Goal: Task Accomplishment & Management: Manage account settings

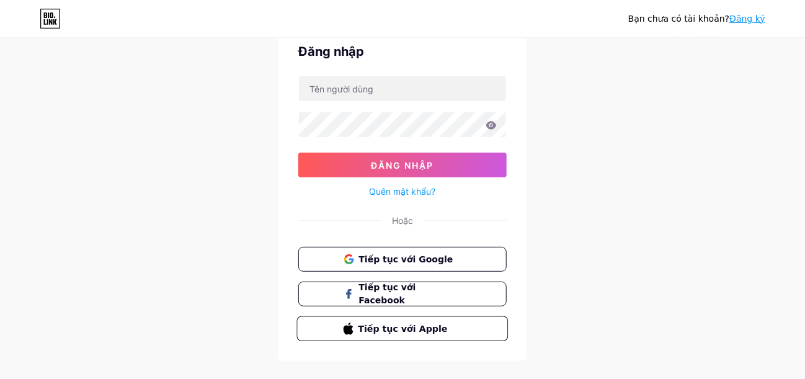
scroll to position [61, 0]
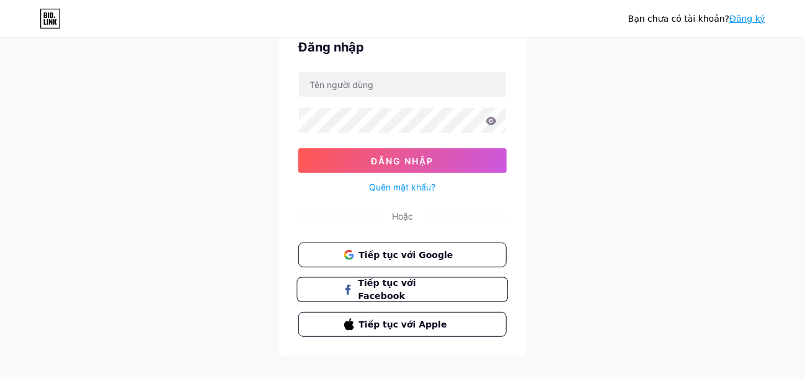
click at [400, 286] on font "Tiếp tục với Facebook" at bounding box center [387, 290] width 58 height 24
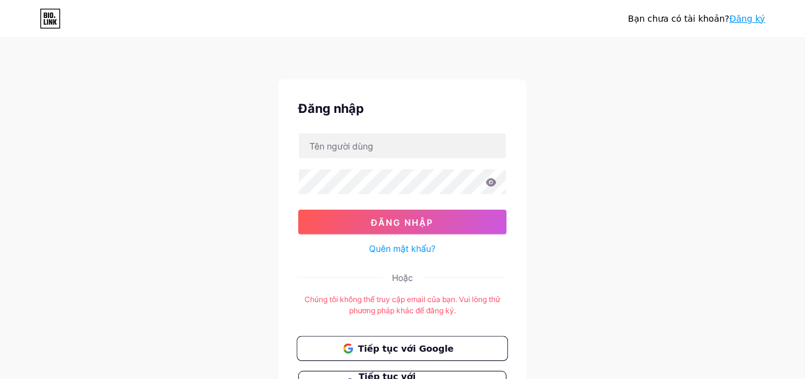
click at [370, 345] on font "Tiếp tục với Google" at bounding box center [406, 348] width 96 height 10
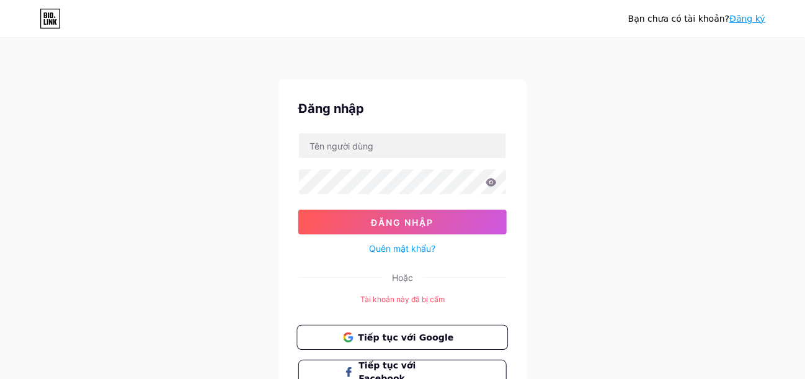
click at [417, 333] on font "Tiếp tục với Google" at bounding box center [406, 337] width 96 height 10
drag, startPoint x: 697, startPoint y: 49, endPoint x: 658, endPoint y: 80, distance: 49.9
click at [365, 337] on font "Tiếp tục với Google" at bounding box center [406, 337] width 96 height 10
click at [349, 331] on span at bounding box center [348, 337] width 10 height 13
click at [607, 183] on div "Bạn chưa có tài khoản? Đăng ký Đăng nhập Đăng nhập Quên mật khẩu? Hoặc Tài khoả…" at bounding box center [402, 239] width 805 height 479
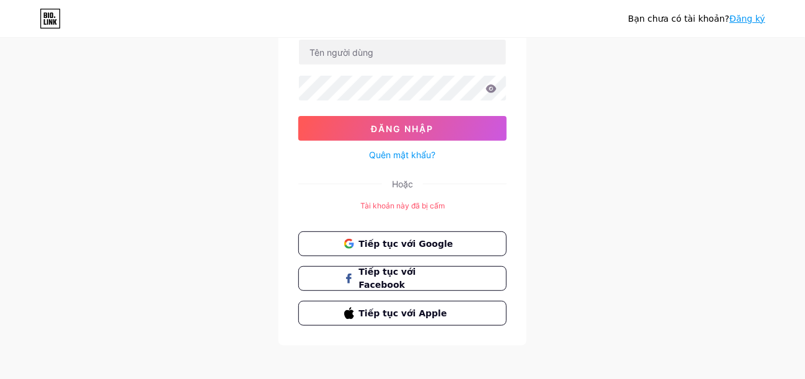
scroll to position [97, 0]
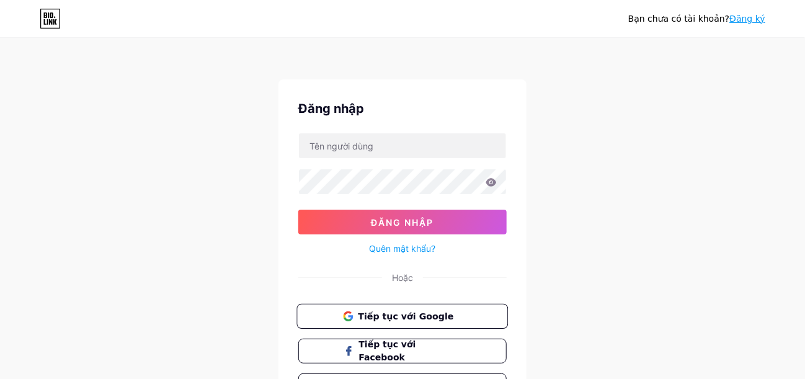
click at [423, 313] on font "Tiếp tục với Google" at bounding box center [406, 316] width 96 height 10
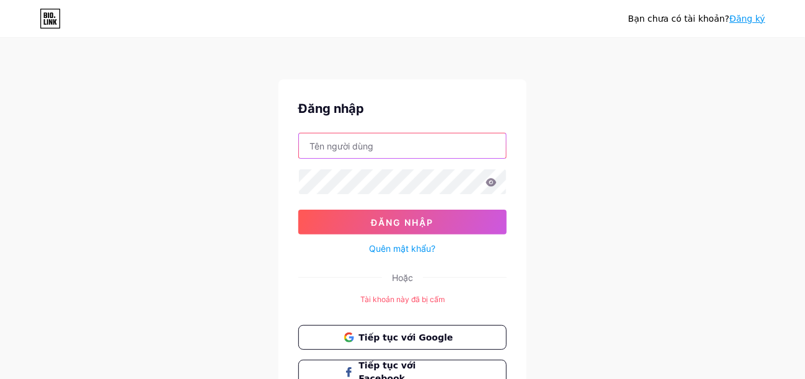
click at [450, 143] on input "text" at bounding box center [402, 145] width 207 height 25
type input "phan09081996@gmail.com"
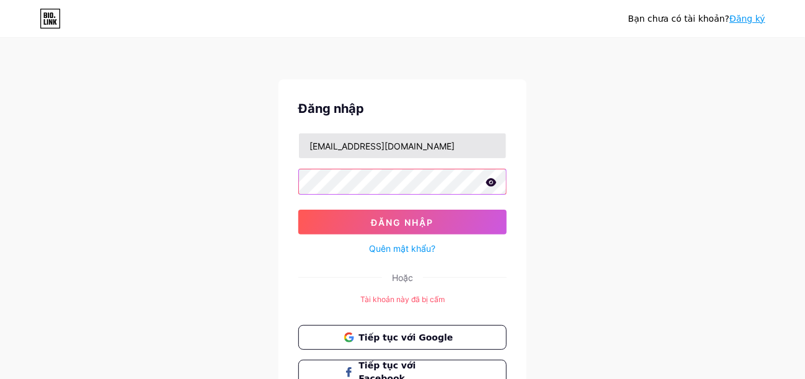
click at [298, 210] on button "Đăng nhập" at bounding box center [402, 222] width 208 height 25
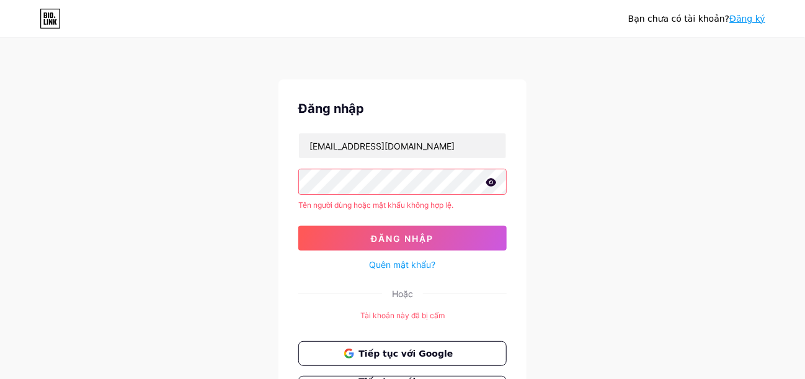
click at [488, 182] on icon at bounding box center [491, 182] width 11 height 8
click at [396, 267] on font "Quên mật khẩu?" at bounding box center [403, 264] width 66 height 11
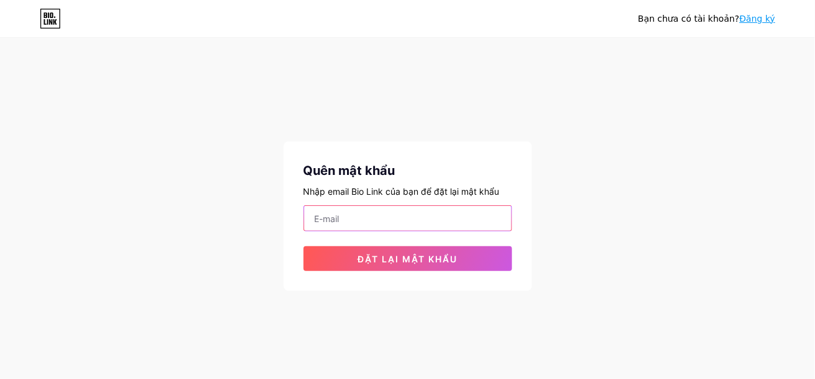
click at [464, 213] on input "email" at bounding box center [407, 218] width 207 height 25
type input "phan09081996@gmail.com"
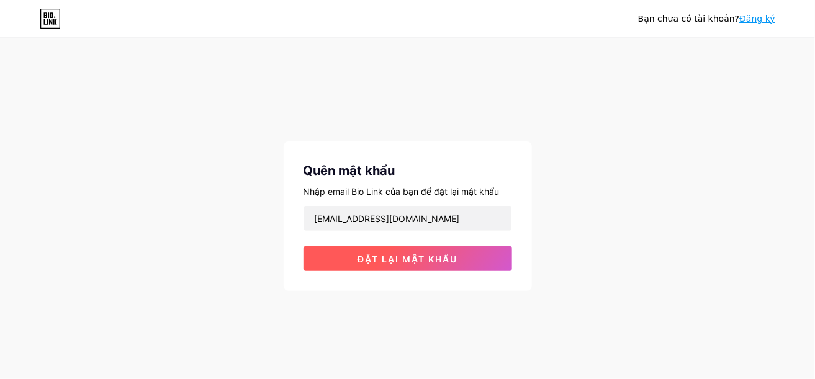
click at [426, 262] on font "Đặt lại mật khẩu" at bounding box center [407, 259] width 100 height 11
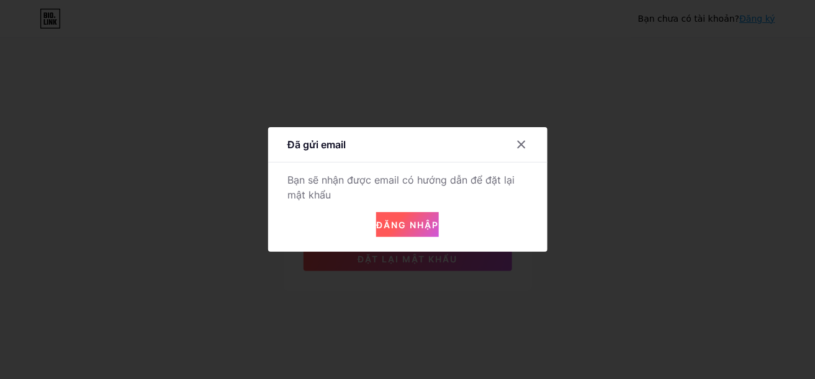
click at [406, 222] on font "Đăng nhập" at bounding box center [407, 225] width 63 height 11
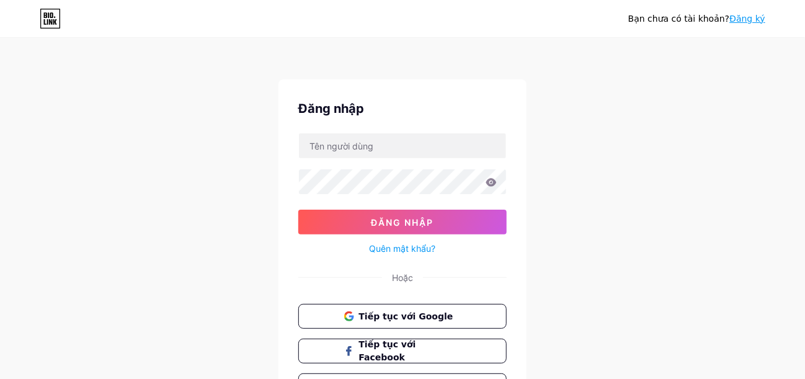
type input "phan09081996@gmail.com"
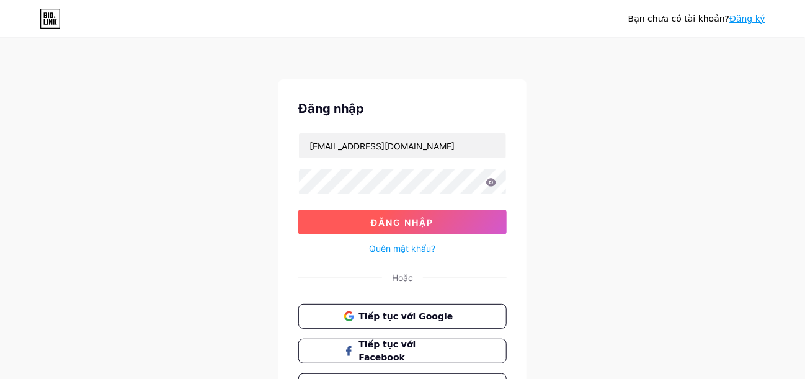
click at [472, 223] on button "Đăng nhập" at bounding box center [402, 222] width 208 height 25
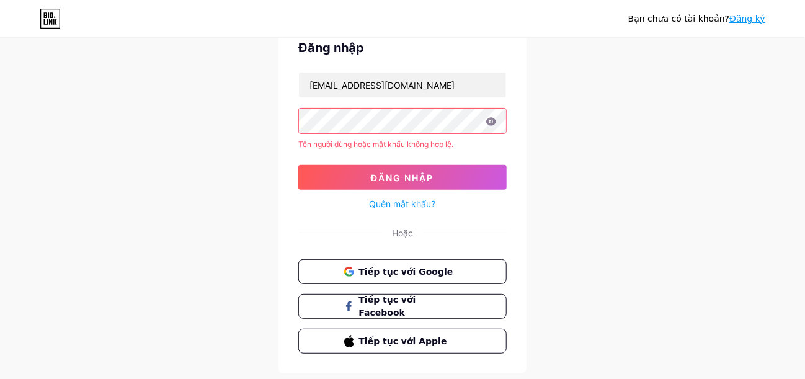
scroll to position [61, 0]
click at [403, 266] on font "Tiếp tục với Google" at bounding box center [406, 271] width 96 height 10
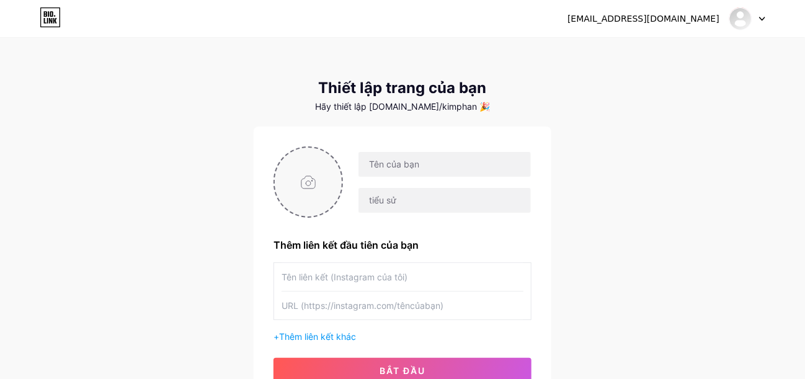
click at [307, 182] on input "file" at bounding box center [308, 182] width 67 height 69
type input "C:\fakepath\473092506_1116071446972031_3603759677398912081_n.jpg"
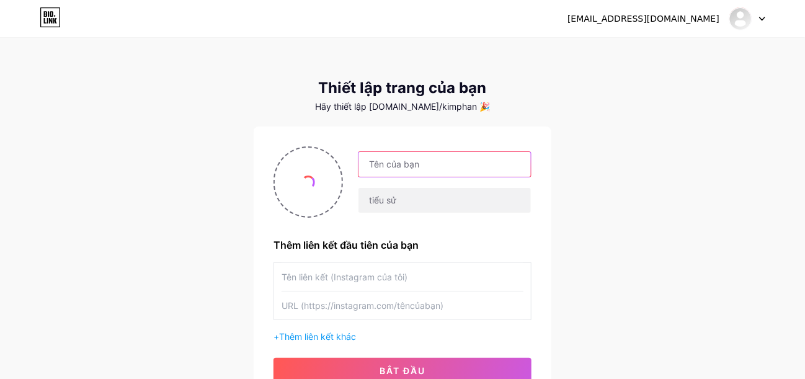
click at [449, 163] on input "text" at bounding box center [445, 164] width 172 height 25
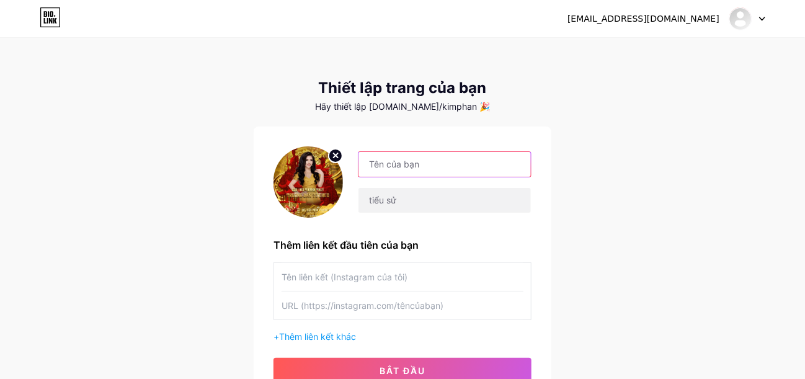
click at [449, 163] on input "text" at bounding box center [445, 164] width 172 height 25
type input "[PERSON_NAME]"
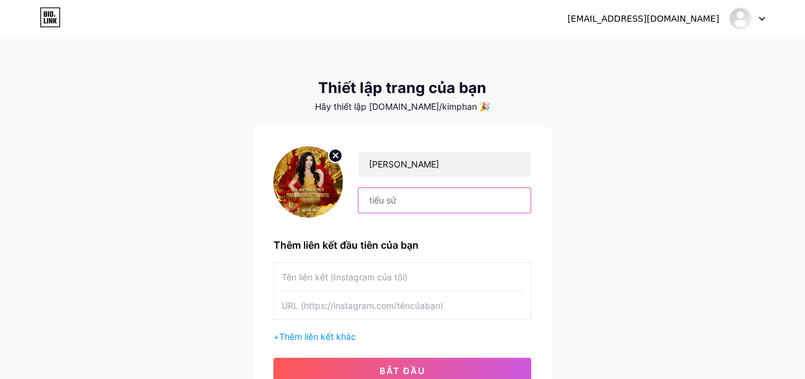
click at [481, 203] on input "text" at bounding box center [445, 200] width 172 height 25
type input "Bà trùm sự kiện PMU"
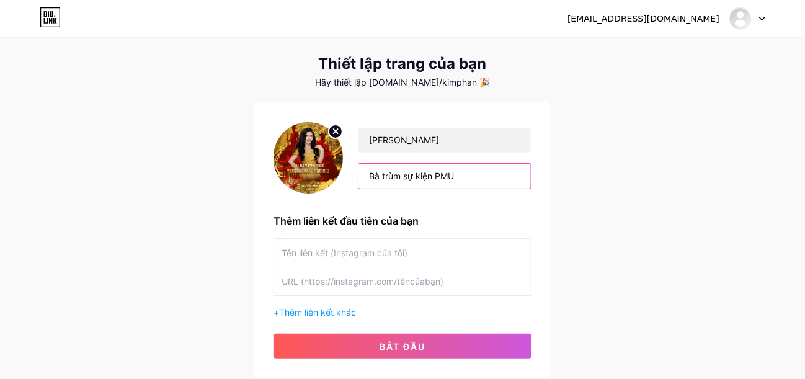
scroll to position [112, 0]
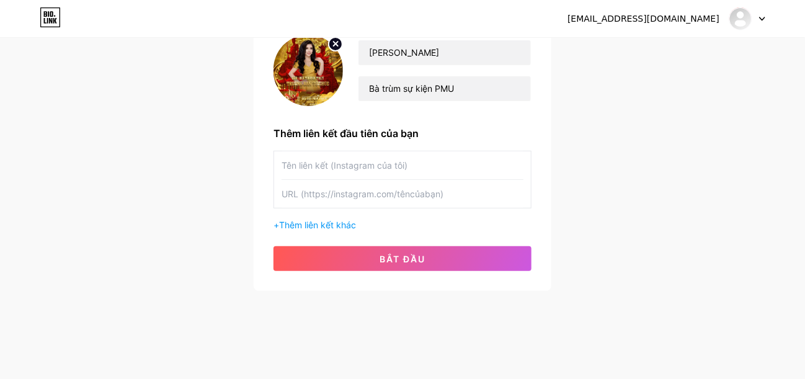
click at [437, 161] on input "text" at bounding box center [403, 165] width 242 height 28
click at [436, 161] on input "text" at bounding box center [403, 165] width 242 height 28
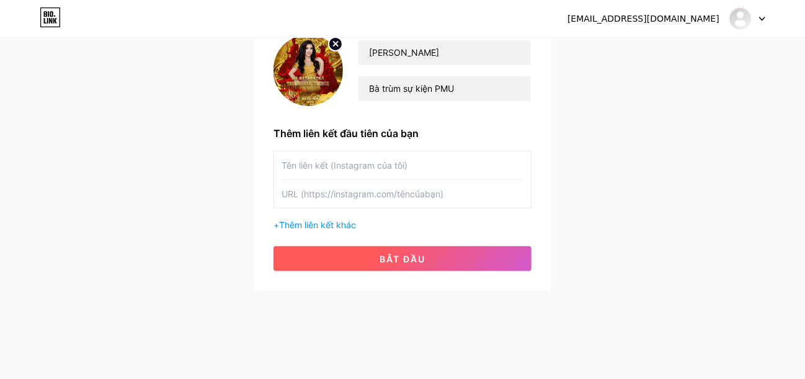
click at [432, 264] on button "bắt đầu" at bounding box center [403, 258] width 258 height 25
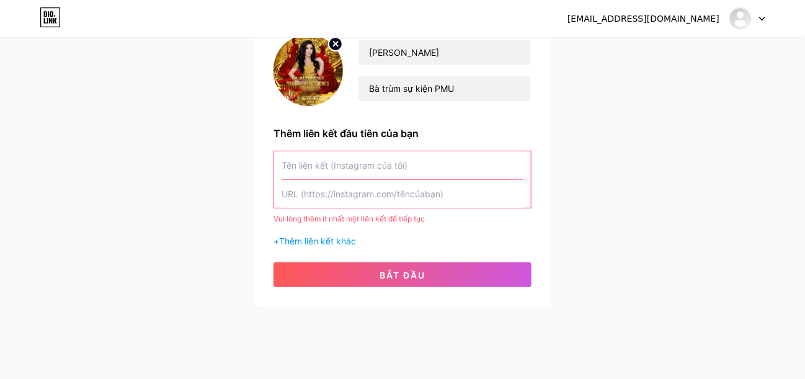
click at [432, 163] on input "text" at bounding box center [403, 165] width 242 height 28
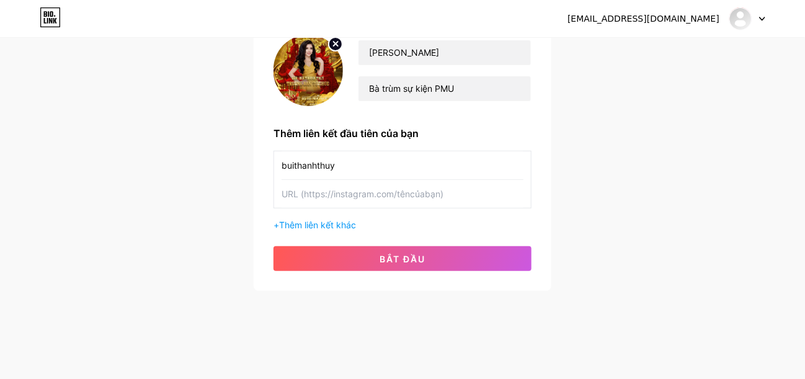
type input "buithanhthuy"
click at [407, 185] on input "text" at bounding box center [403, 194] width 242 height 28
click at [402, 195] on input "text" at bounding box center [403, 194] width 242 height 28
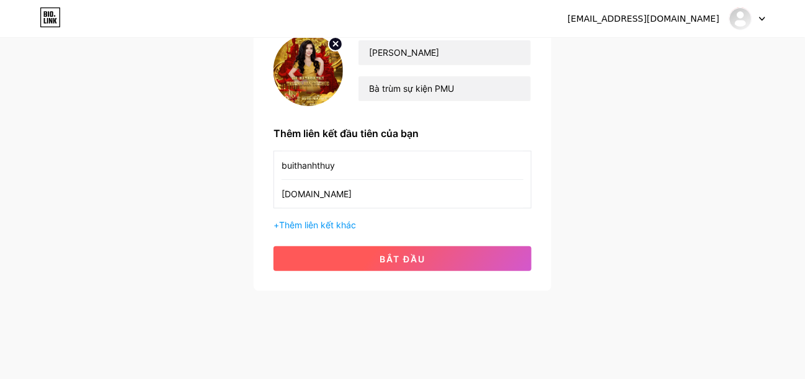
type input "[DOMAIN_NAME]"
click at [398, 256] on font "bắt đầu" at bounding box center [403, 259] width 46 height 11
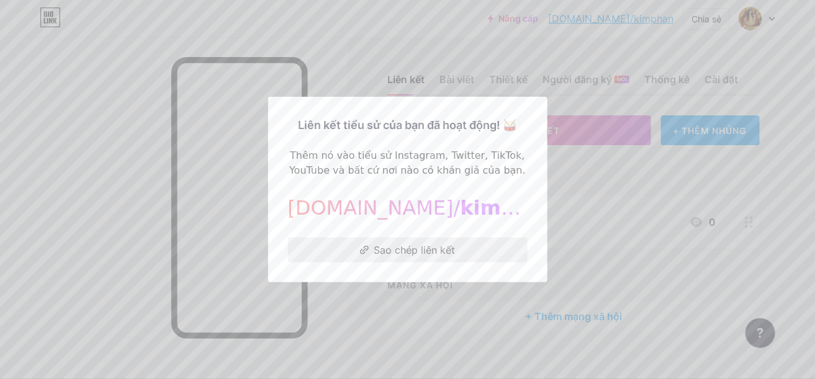
click at [450, 245] on button "Sao chép liên kết" at bounding box center [407, 250] width 239 height 25
click at [407, 249] on font "Sao chép liên kết" at bounding box center [414, 250] width 81 height 12
click at [419, 250] on font "Sao chép liên kết" at bounding box center [414, 250] width 81 height 12
click at [421, 250] on font "Sao chép liên kết" at bounding box center [414, 250] width 81 height 12
click at [605, 220] on div at bounding box center [407, 189] width 815 height 379
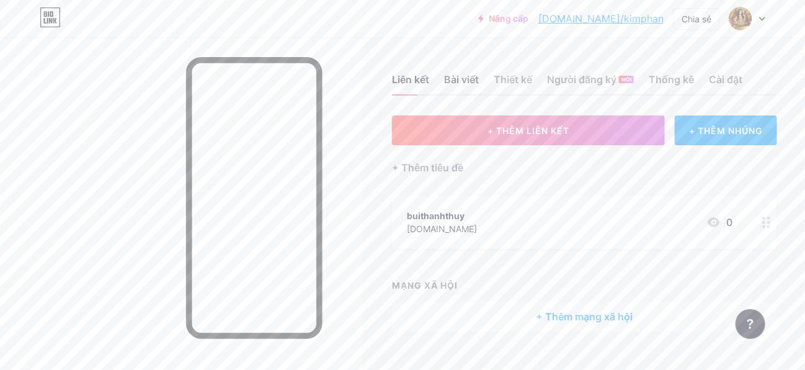
click at [470, 81] on font "Bài viết" at bounding box center [461, 79] width 35 height 12
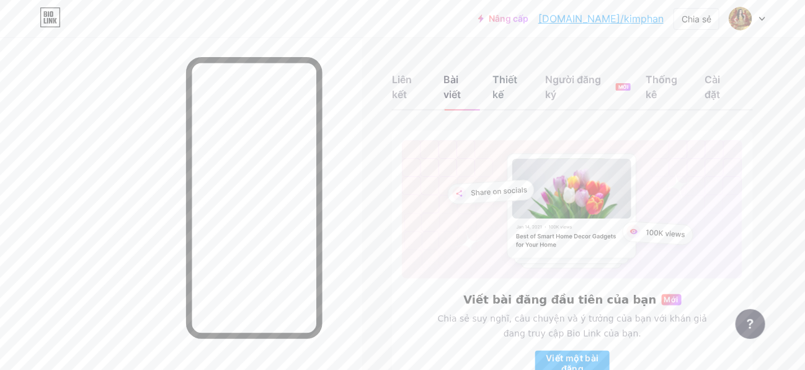
click at [507, 76] on font "Thiết kế" at bounding box center [505, 86] width 25 height 27
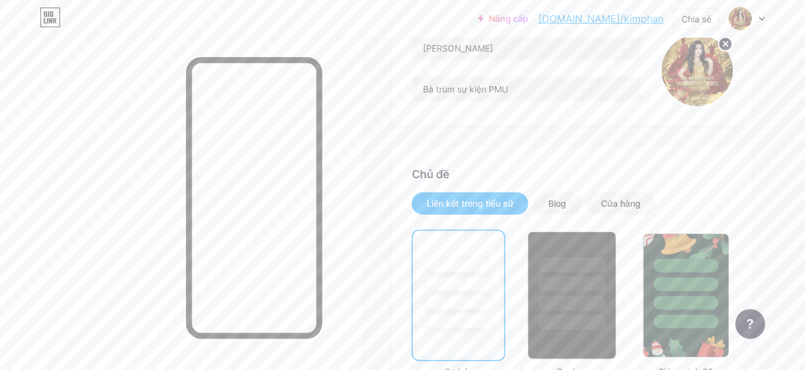
scroll to position [186, 0]
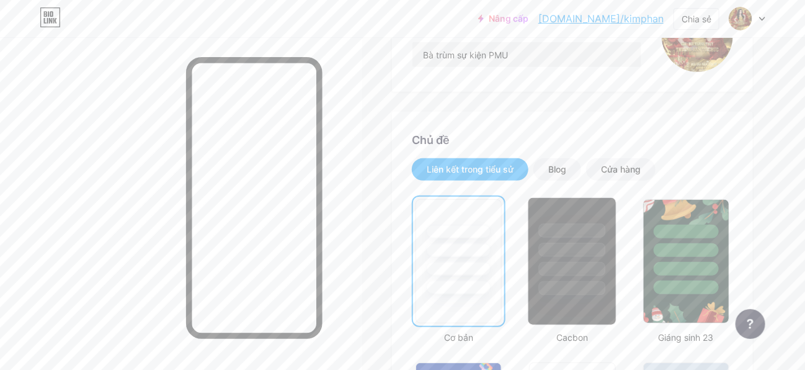
click at [573, 223] on div at bounding box center [572, 230] width 67 height 14
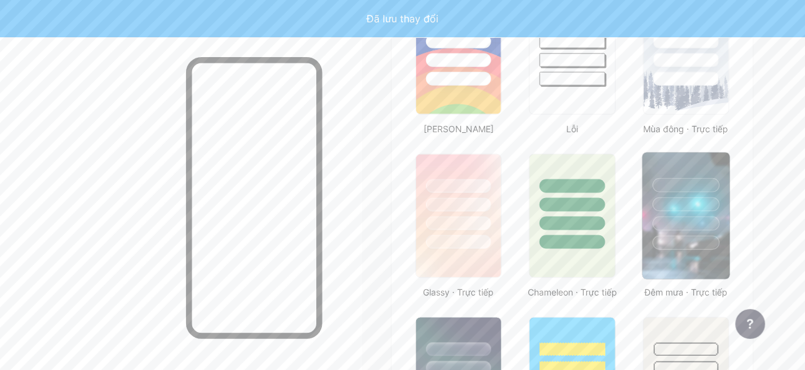
scroll to position [558, 0]
click at [693, 197] on div at bounding box center [686, 204] width 67 height 14
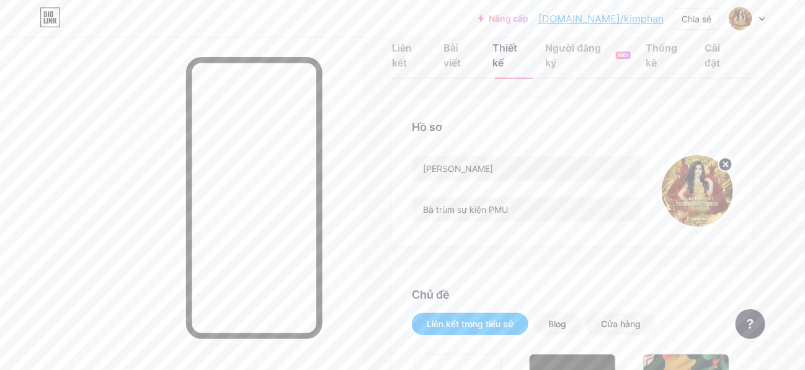
scroll to position [0, 0]
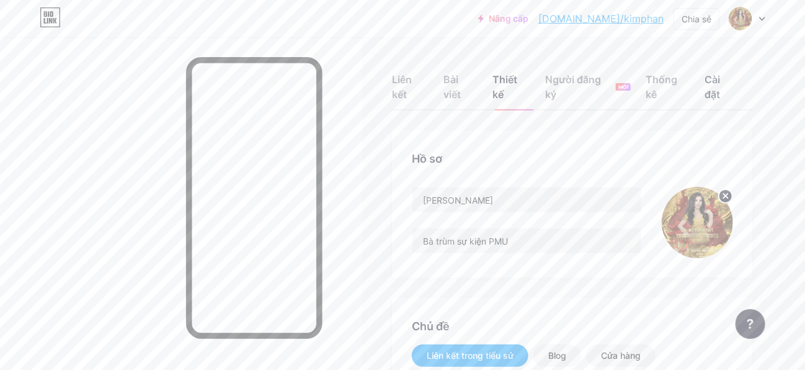
click at [721, 78] on font "Cài đặt" at bounding box center [713, 86] width 16 height 27
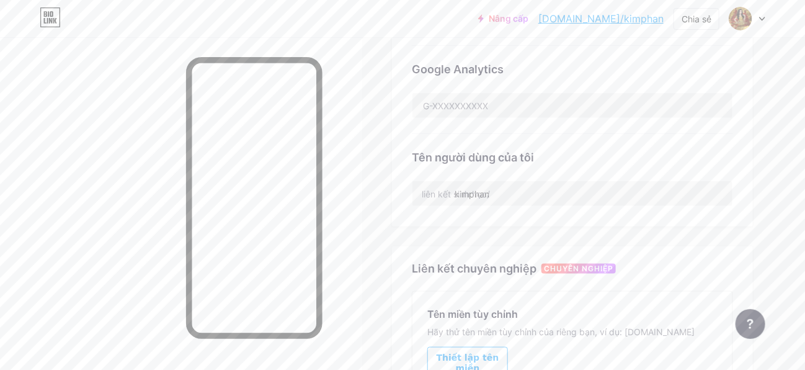
scroll to position [434, 0]
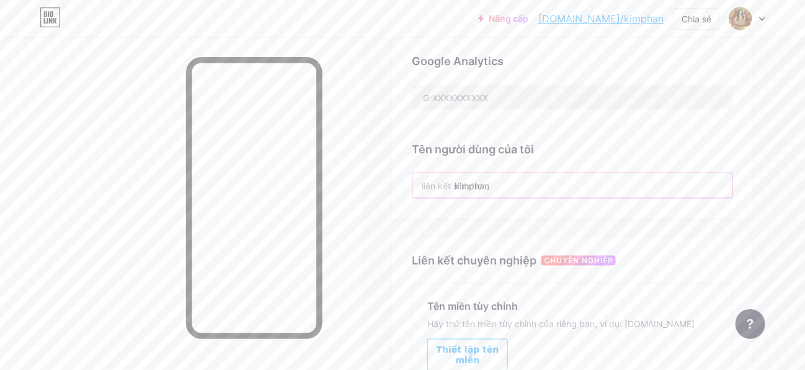
click at [548, 173] on input "kimphan" at bounding box center [573, 185] width 320 height 25
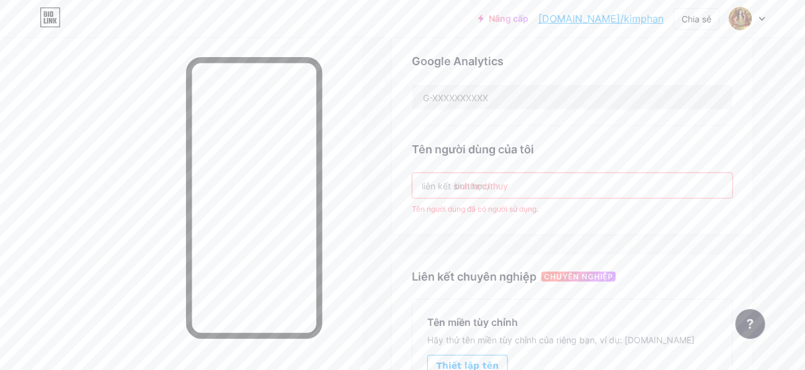
click at [567, 173] on input "buithanhthuy" at bounding box center [573, 185] width 320 height 25
click at [520, 173] on input "buithanhthuy" at bounding box center [573, 185] width 320 height 25
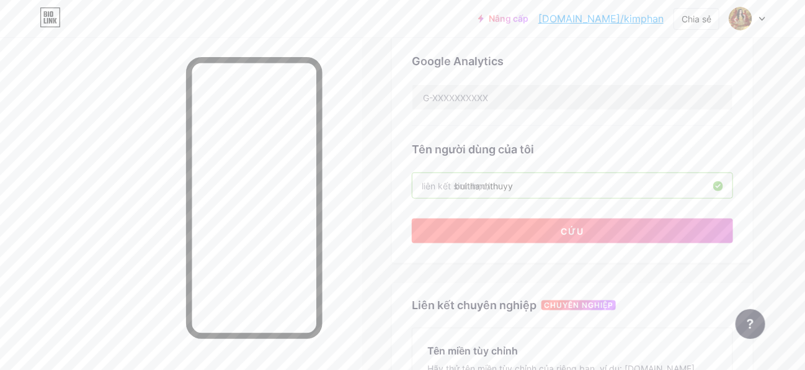
type input "buithanhthuyy"
click at [511, 218] on button "Cứu" at bounding box center [572, 230] width 321 height 25
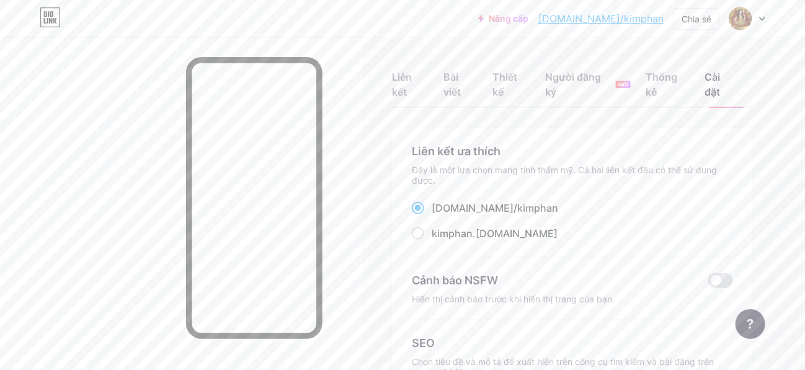
scroll to position [0, 0]
click at [457, 72] on font "Bài viết" at bounding box center [461, 87] width 34 height 30
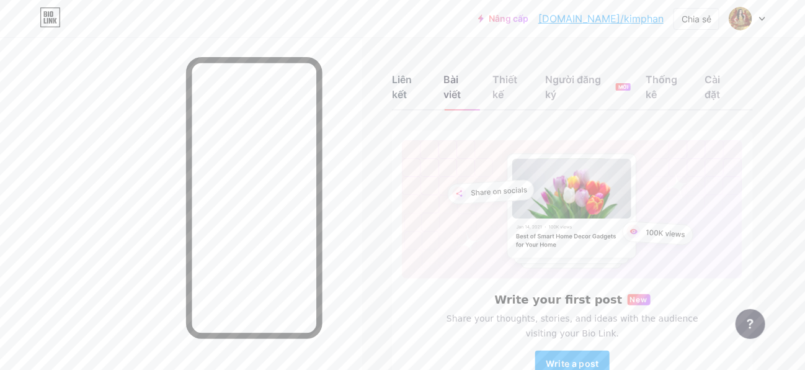
click at [408, 85] on font "Liên kết" at bounding box center [402, 86] width 20 height 27
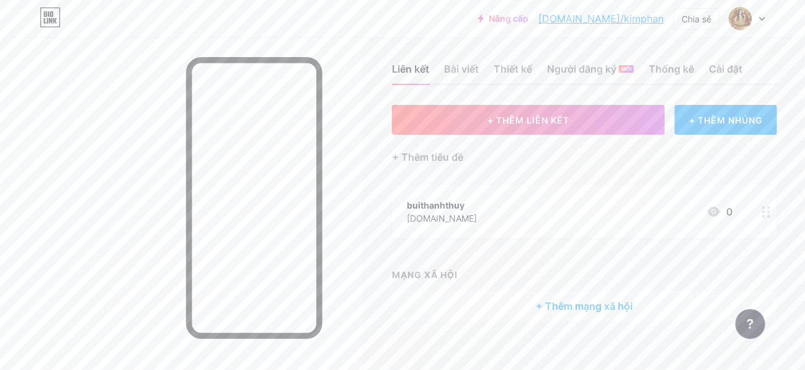
scroll to position [22, 0]
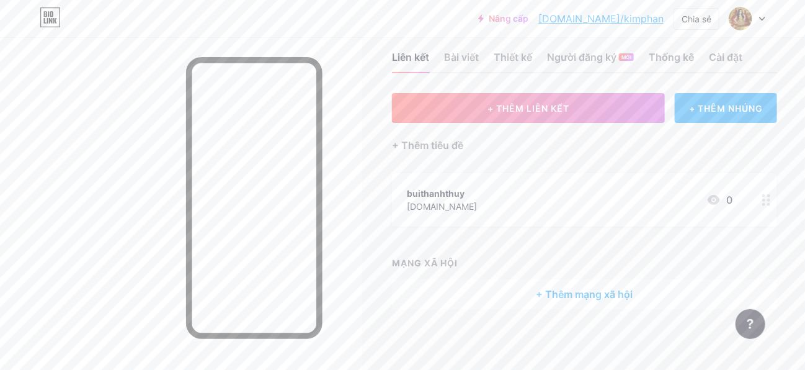
click at [579, 294] on font "+ Thêm mạng xã hội" at bounding box center [585, 294] width 97 height 12
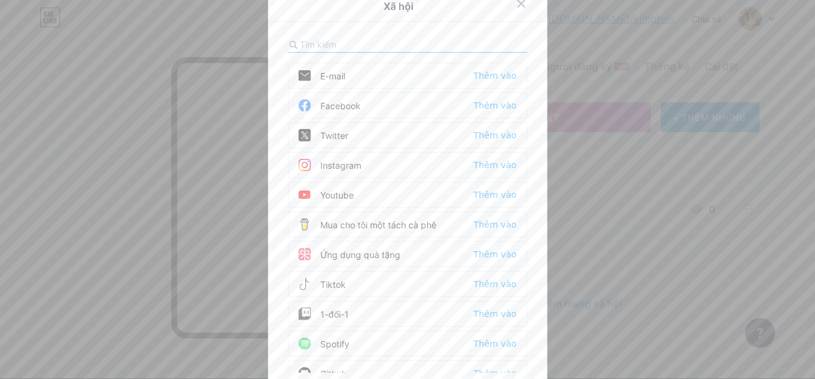
click at [388, 189] on div "Youtube Thêm vào" at bounding box center [407, 195] width 239 height 26
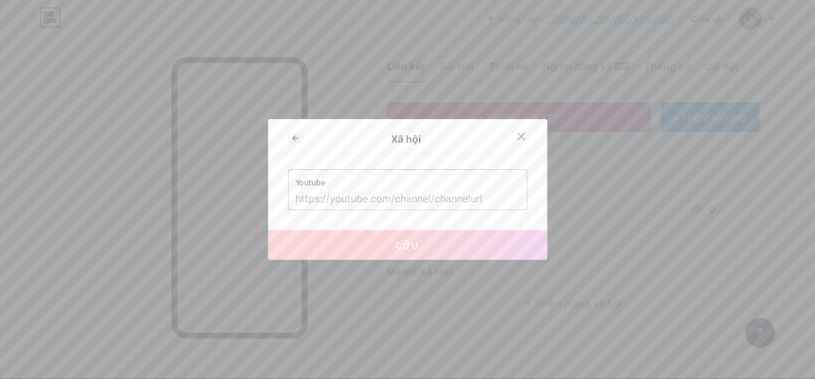
click at [393, 193] on input "text" at bounding box center [407, 199] width 223 height 21
click at [388, 199] on input "text" at bounding box center [407, 199] width 223 height 21
click at [342, 198] on input "text" at bounding box center [407, 199] width 223 height 21
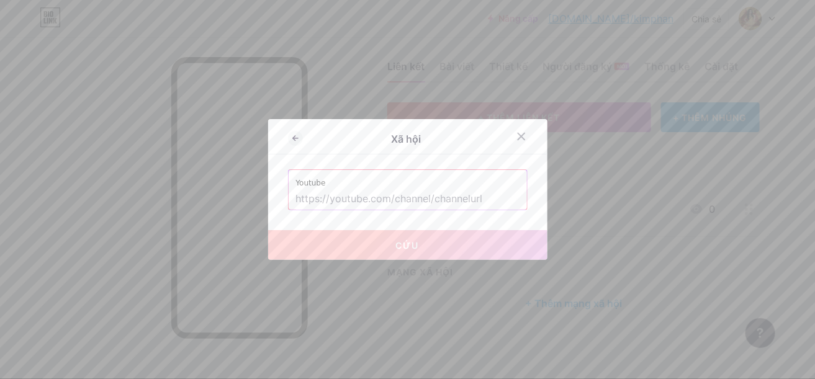
paste input "[URL][DOMAIN_NAME]"
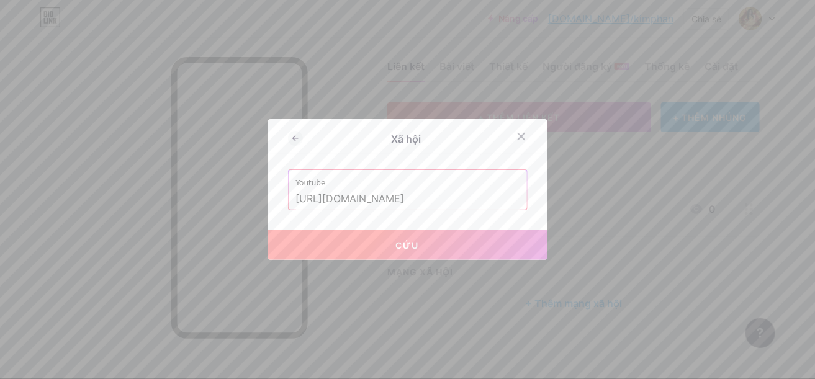
type input "[URL][DOMAIN_NAME]"
click at [381, 246] on button "Cứu" at bounding box center [407, 245] width 279 height 30
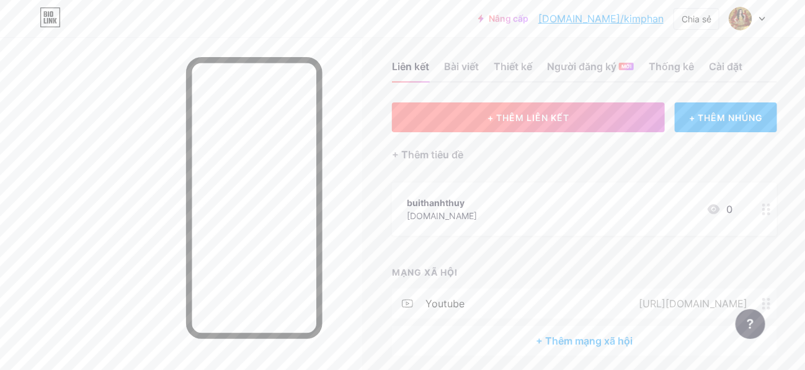
click at [529, 125] on button "+ THÊM LIÊN KẾT" at bounding box center [528, 117] width 273 height 30
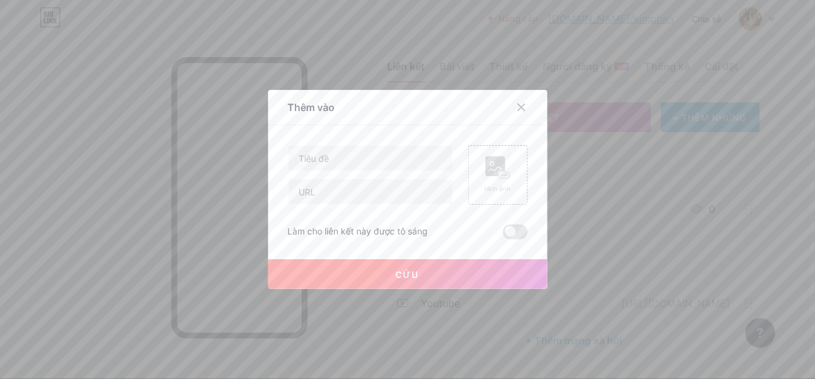
click at [550, 208] on div at bounding box center [407, 189] width 815 height 379
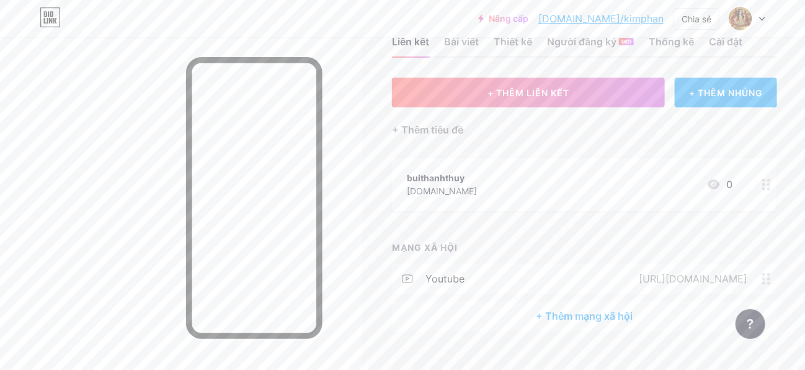
scroll to position [60, 0]
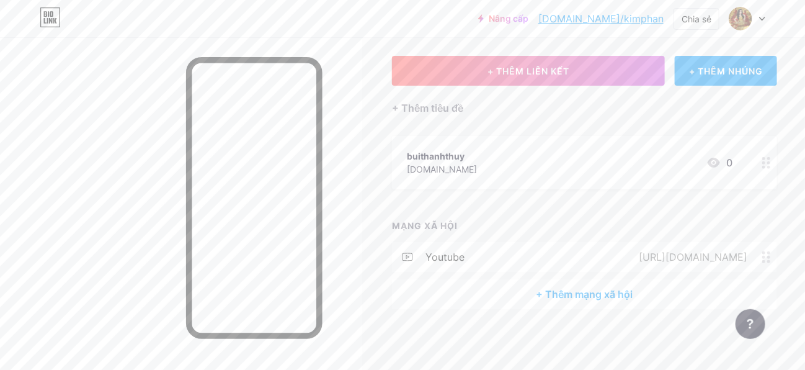
click at [567, 298] on font "+ Thêm mạng xã hội" at bounding box center [585, 294] width 97 height 12
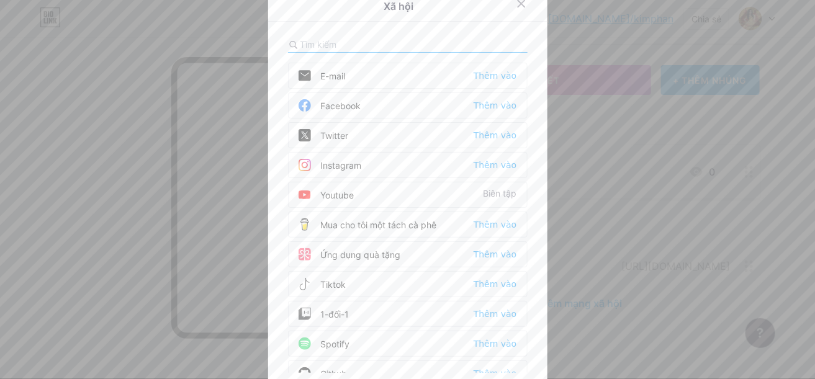
click at [368, 103] on div "Facebook Thêm vào" at bounding box center [407, 105] width 239 height 26
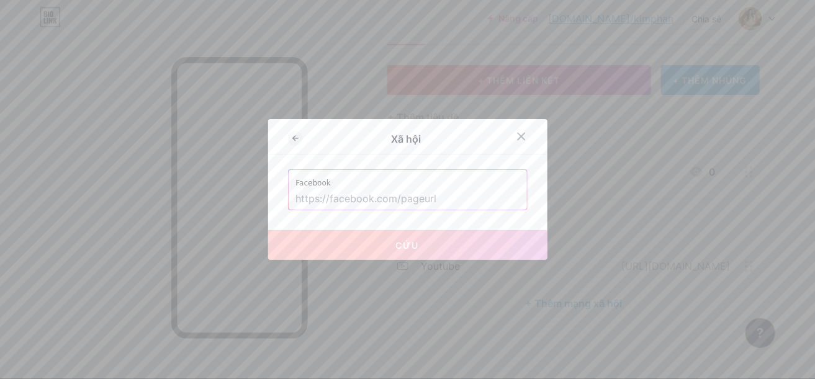
click at [366, 199] on input "text" at bounding box center [407, 199] width 223 height 21
paste input "[URL][DOMAIN_NAME]"
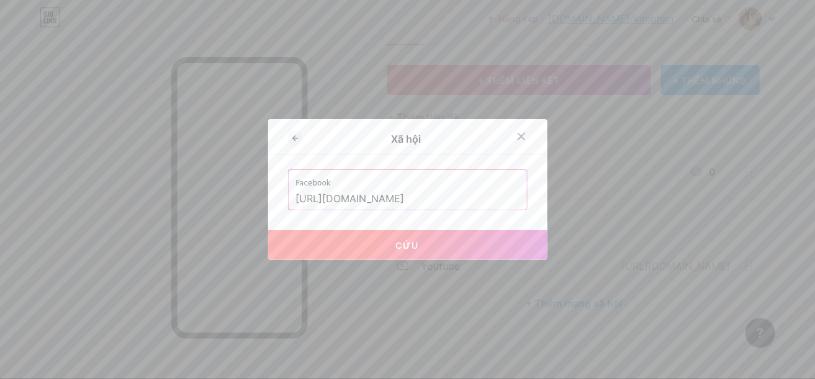
type input "[URL][DOMAIN_NAME]"
click at [442, 244] on button "Cứu" at bounding box center [407, 245] width 279 height 30
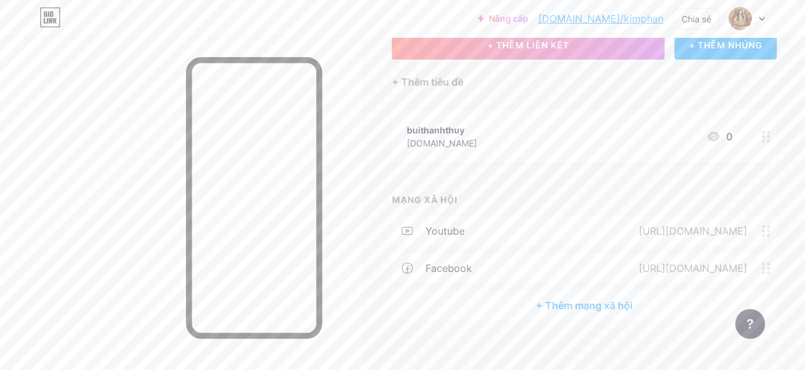
scroll to position [96, 0]
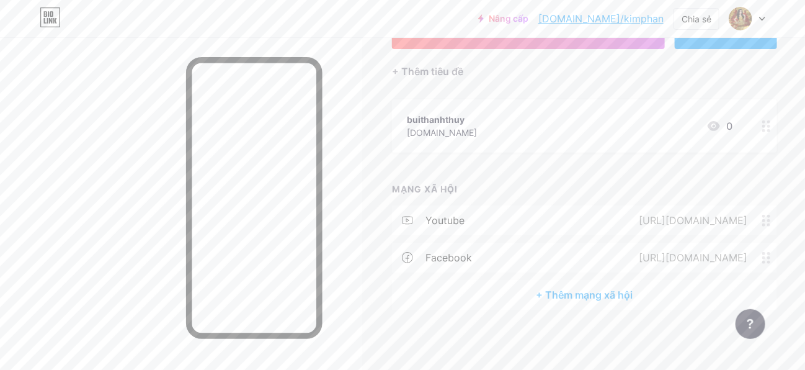
click at [551, 288] on font "+ Thêm mạng xã hội" at bounding box center [585, 294] width 97 height 12
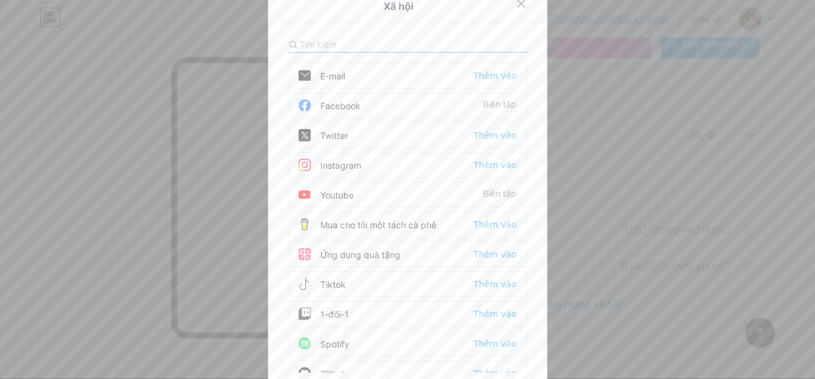
click at [366, 74] on div "E-mail Thêm vào" at bounding box center [407, 76] width 239 height 26
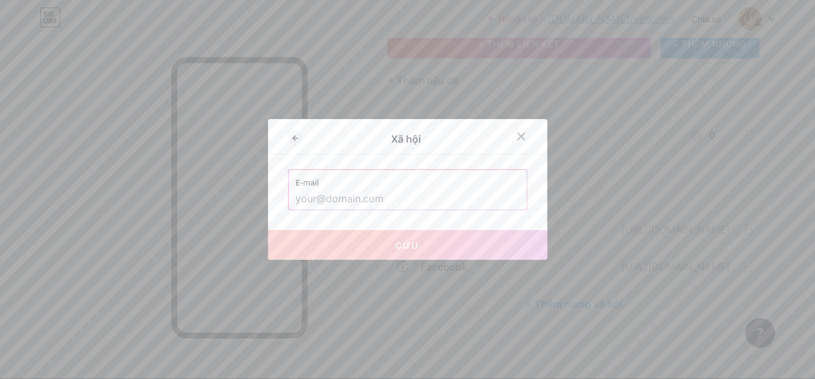
click at [368, 194] on input "text" at bounding box center [407, 199] width 223 height 21
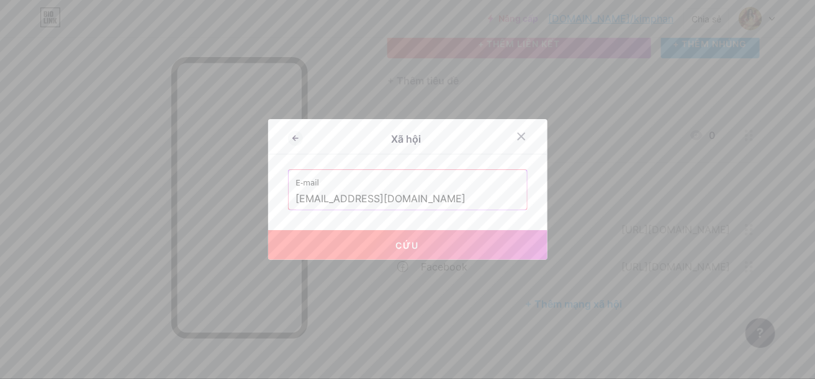
click at [450, 246] on button "Cứu" at bounding box center [407, 245] width 279 height 30
type input "mailto:[EMAIL_ADDRESS][DOMAIN_NAME]"
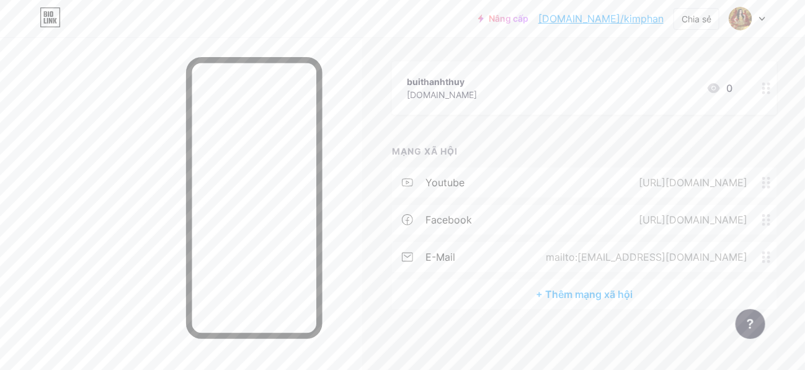
click at [565, 288] on font "+ Thêm mạng xã hội" at bounding box center [585, 294] width 97 height 12
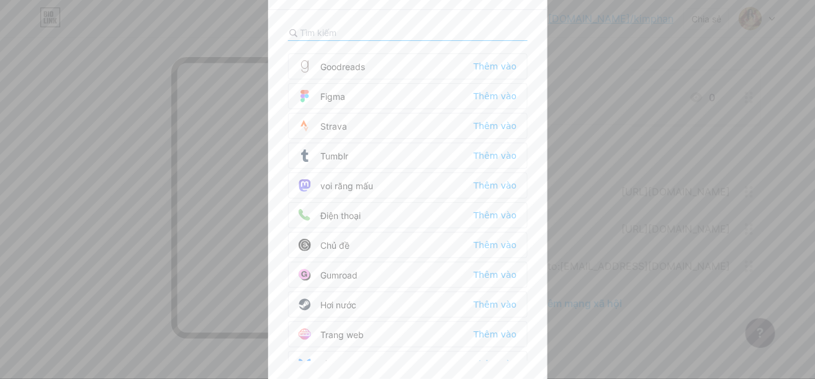
scroll to position [13, 0]
click at [382, 201] on div "Điện thoại Thêm vào" at bounding box center [407, 214] width 239 height 26
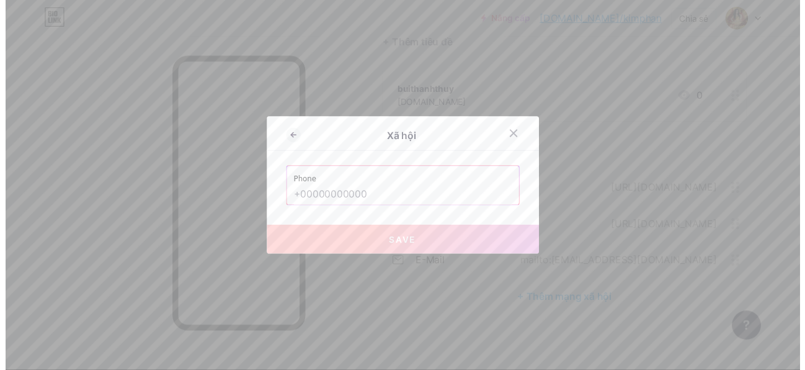
scroll to position [0, 0]
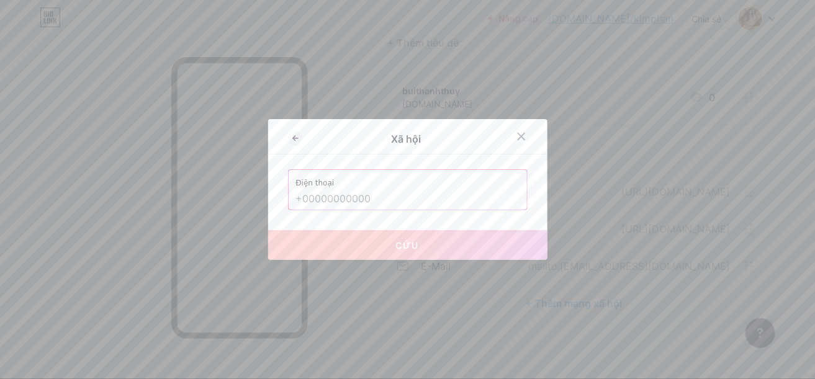
click at [406, 189] on input "text" at bounding box center [407, 199] width 223 height 21
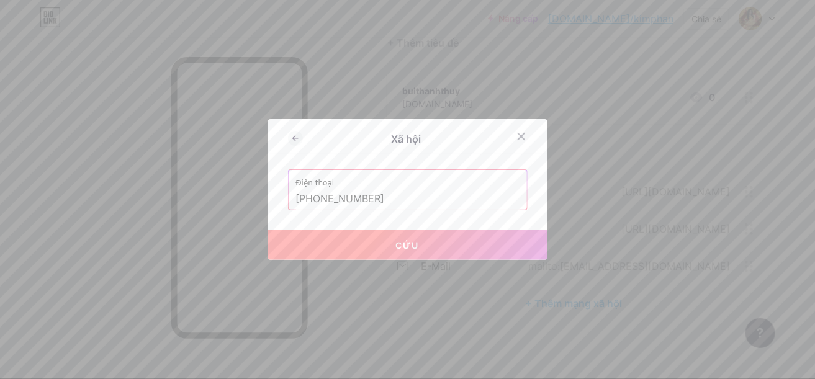
click at [419, 247] on button "Cứu" at bounding box center [407, 245] width 279 height 30
type input "tel:[PHONE_NUMBER]"
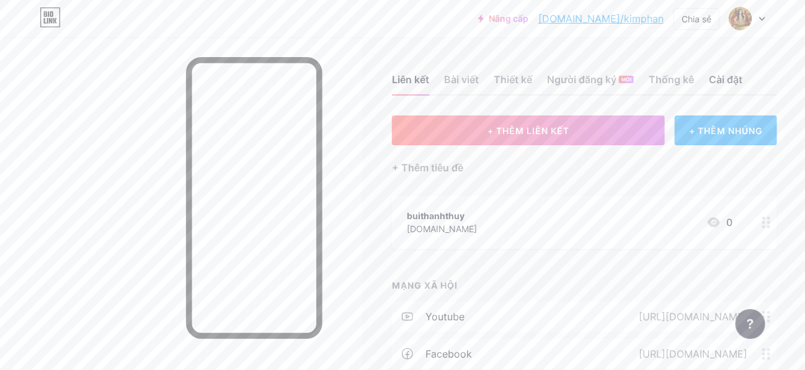
click at [724, 79] on font "Cài đặt" at bounding box center [725, 79] width 33 height 12
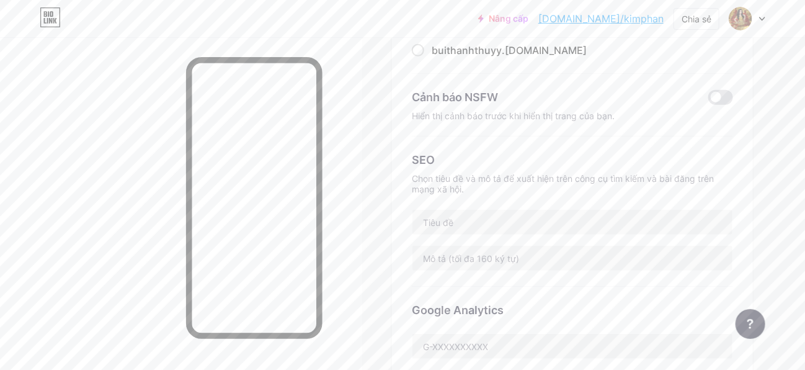
scroll to position [186, 0]
click at [562, 209] on input "text" at bounding box center [573, 221] width 320 height 25
click at [561, 209] on input "text" at bounding box center [573, 221] width 320 height 25
type input "Tôi là [PERSON_NAME]"
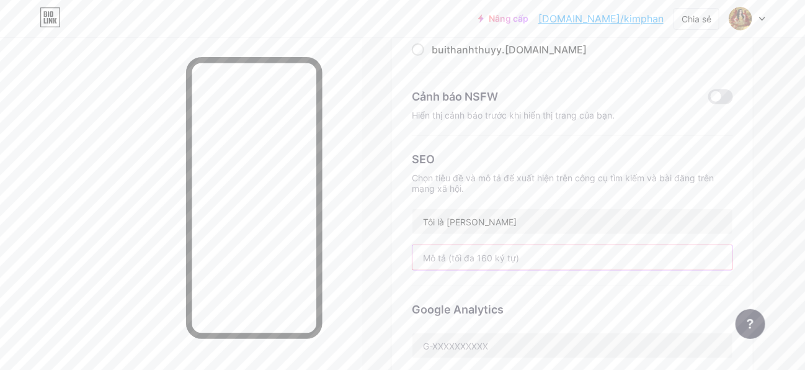
click at [548, 245] on input "text" at bounding box center [573, 257] width 320 height 25
drag, startPoint x: 502, startPoint y: 230, endPoint x: 515, endPoint y: 240, distance: 15.9
click at [504, 245] on input "Bà trùm tổ chức suwk kiện PMU" at bounding box center [573, 257] width 320 height 25
click at [645, 245] on input "Bà trùm tổ chức sự kiện PMU" at bounding box center [573, 257] width 320 height 25
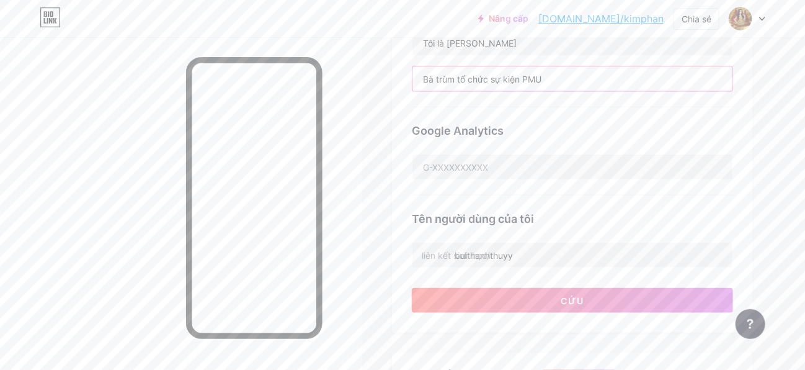
scroll to position [372, 0]
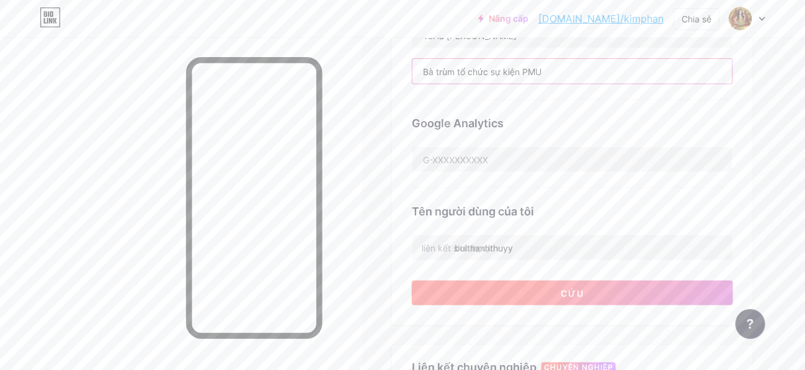
type input "Bà trùm tổ chức sự kiện PMU"
click at [536, 280] on button "Cứu" at bounding box center [572, 292] width 321 height 25
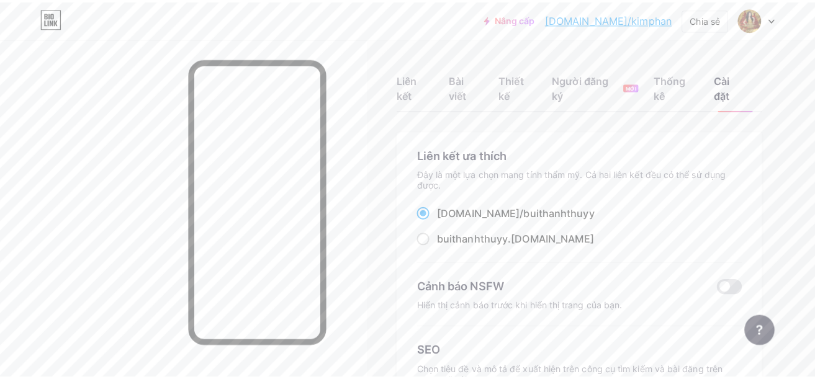
scroll to position [0, 0]
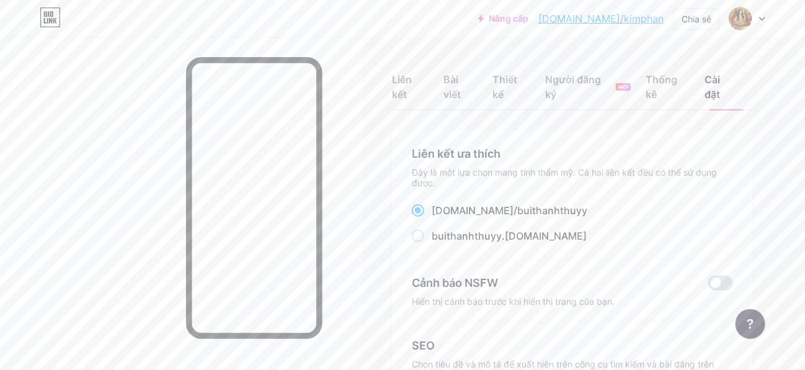
click at [607, 14] on font "[DOMAIN_NAME]/kimphan" at bounding box center [600, 18] width 125 height 12
click at [533, 10] on div "Nâng cấp [DOMAIN_NAME]/kimpha... [DOMAIN_NAME]/kimphan" at bounding box center [570, 18] width 185 height 22
click at [529, 16] on font "Nâng cấp" at bounding box center [509, 18] width 40 height 11
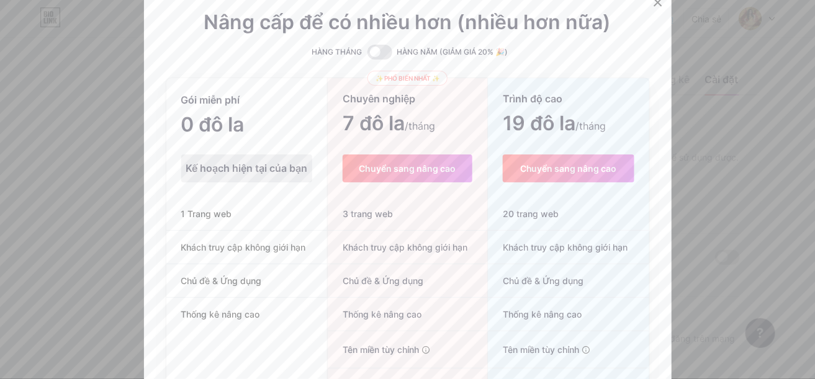
click at [252, 177] on div "Kế hoạch hiện tại của bạn" at bounding box center [246, 168] width 131 height 28
click at [268, 174] on font "Kế hoạch hiện tại của bạn" at bounding box center [246, 168] width 122 height 12
click at [275, 132] on div "0 đô la /tháng" at bounding box center [246, 125] width 161 height 17
click at [370, 46] on span at bounding box center [379, 52] width 25 height 15
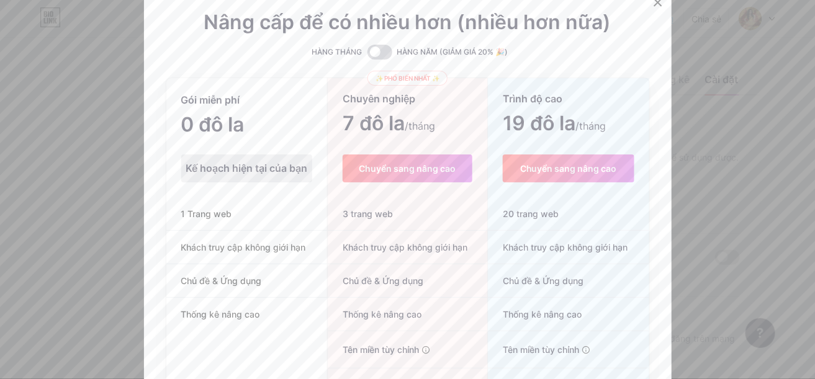
click at [367, 55] on input "checkbox" at bounding box center [367, 55] width 0 height 0
click at [728, 121] on div at bounding box center [407, 189] width 815 height 379
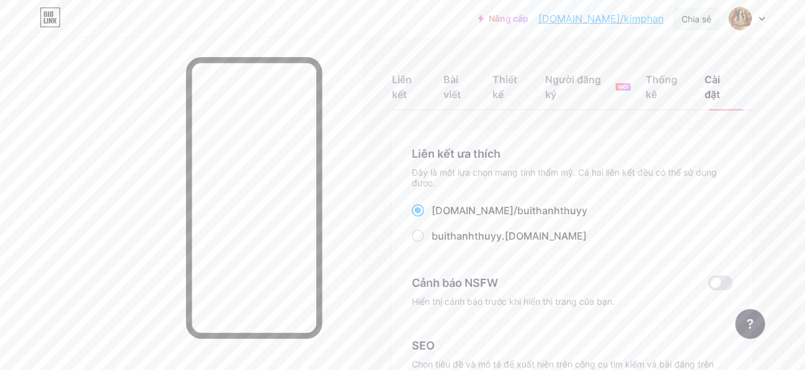
click at [710, 17] on font "Chia sẻ" at bounding box center [697, 19] width 30 height 11
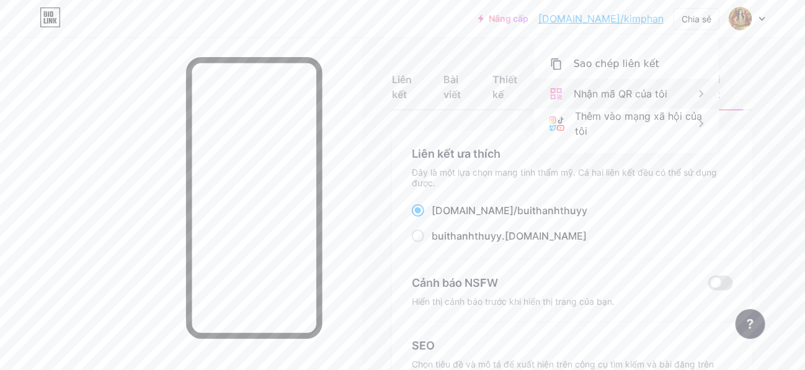
click at [666, 87] on font "Nhận mã QR của tôi" at bounding box center [621, 93] width 94 height 12
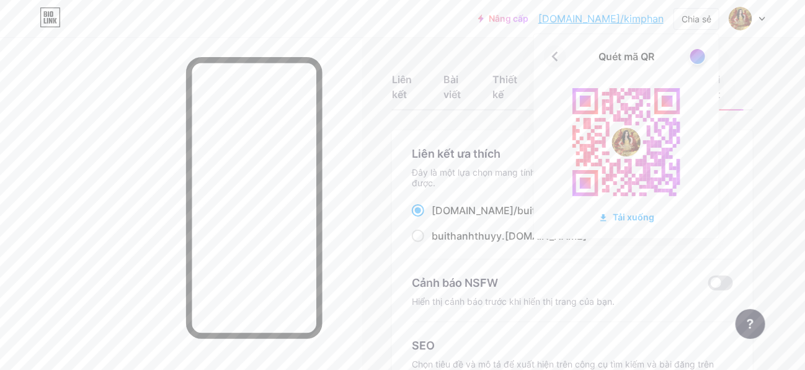
click at [552, 55] on icon at bounding box center [555, 57] width 20 height 20
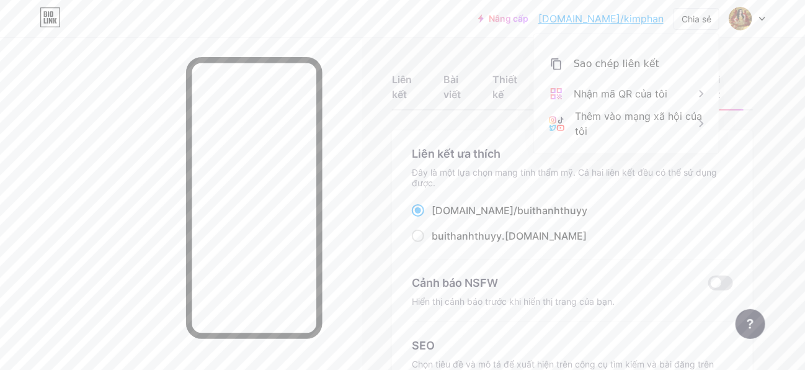
click at [52, 11] on icon at bounding box center [50, 17] width 21 height 20
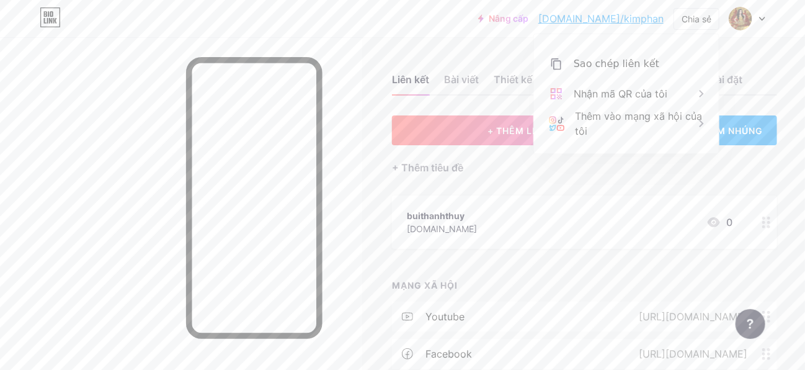
click at [50, 22] on icon at bounding box center [50, 21] width 3 height 6
click at [76, 86] on div at bounding box center [181, 222] width 362 height 370
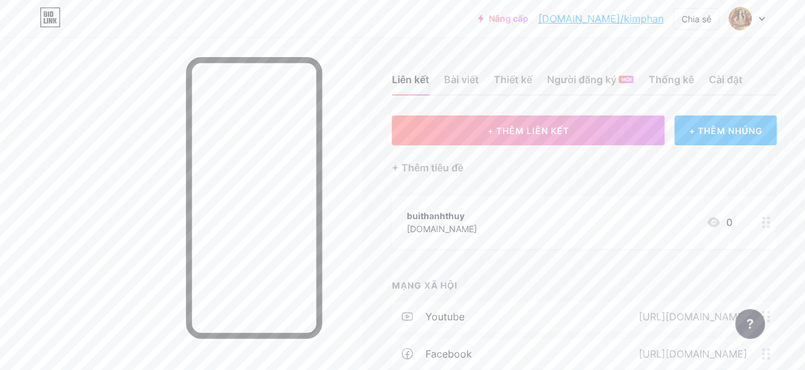
scroll to position [171, 0]
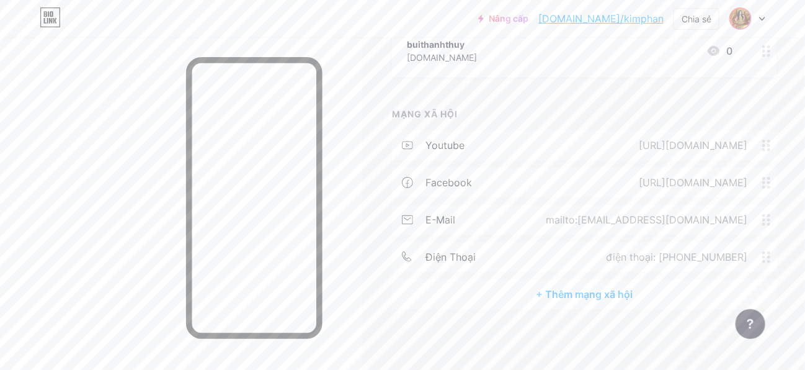
click at [738, 17] on img at bounding box center [741, 19] width 20 height 20
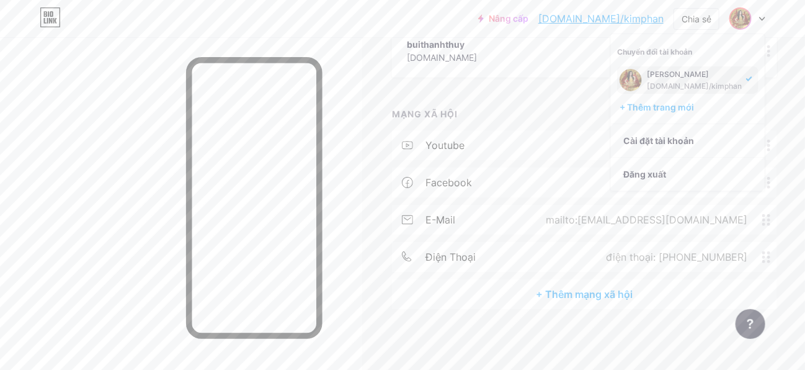
click at [695, 84] on font "[DOMAIN_NAME]/kimphan" at bounding box center [694, 85] width 95 height 9
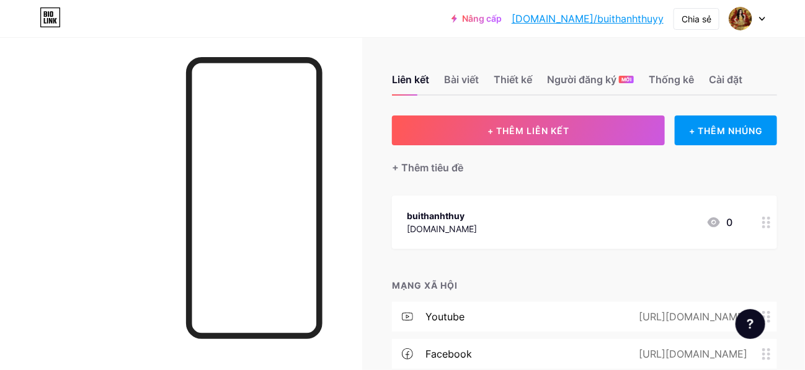
scroll to position [171, 0]
